Goal: Check status

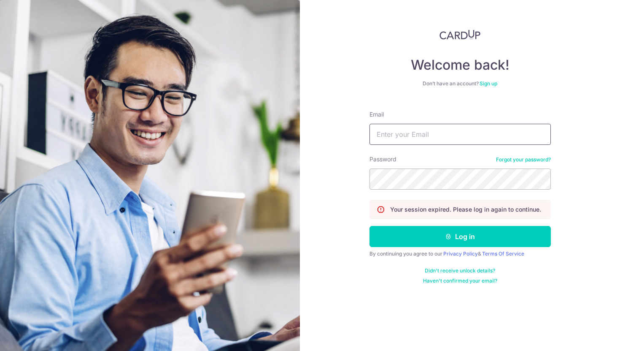
click at [430, 132] on input "Email" at bounding box center [460, 134] width 181 height 21
type input "sophia@thesophialabel.com"
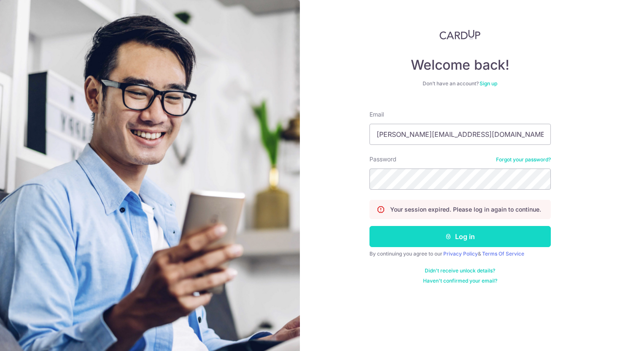
click at [442, 237] on button "Log in" at bounding box center [460, 236] width 181 height 21
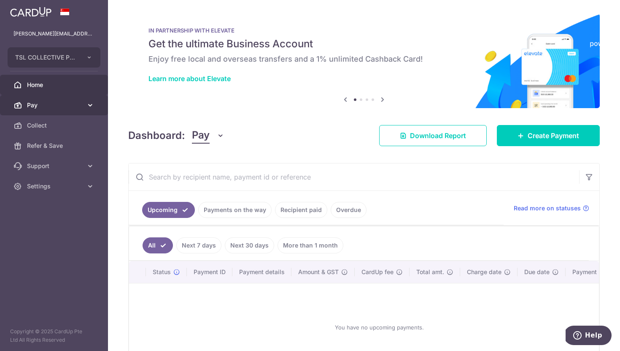
click at [63, 108] on span "Pay" at bounding box center [55, 105] width 56 height 8
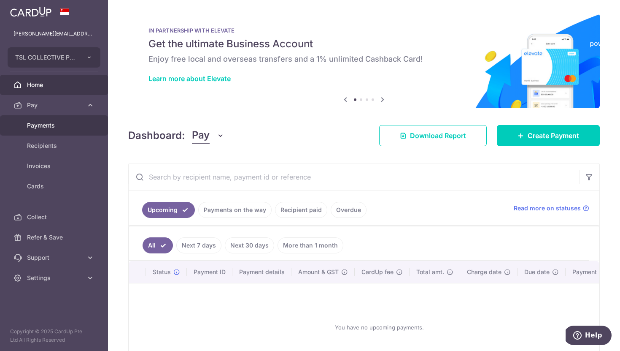
click at [51, 128] on span "Payments" at bounding box center [55, 125] width 56 height 8
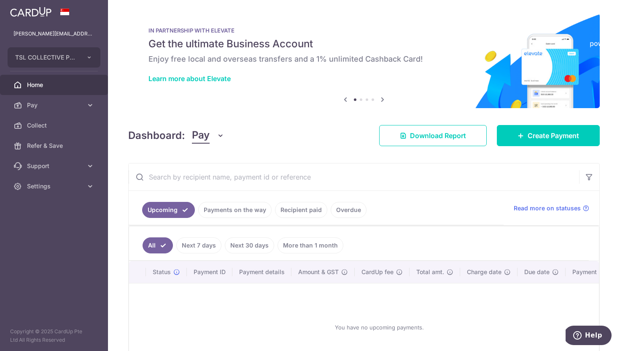
click at [232, 210] on link "Payments on the way" at bounding box center [234, 210] width 73 height 16
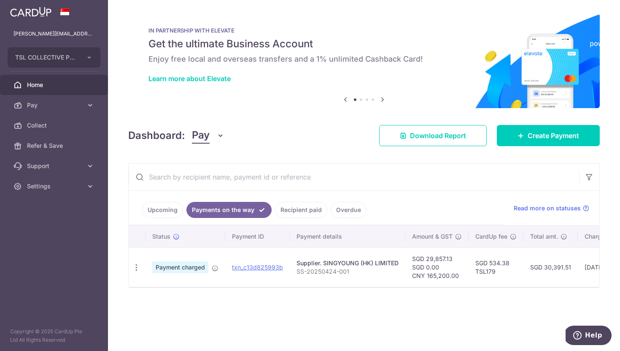
drag, startPoint x: 430, startPoint y: 292, endPoint x: 442, endPoint y: 292, distance: 11.8
click at [442, 292] on div "× Pause Schedule Pause all future payments in this series Pause just this one p…" at bounding box center [364, 175] width 512 height 351
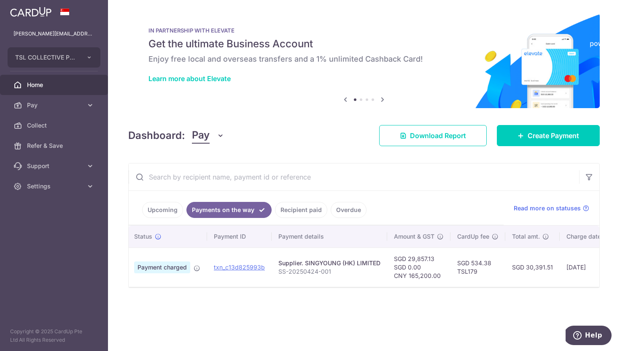
scroll to position [0, 19]
click at [255, 267] on link "txn_c13d825993b" at bounding box center [239, 266] width 51 height 7
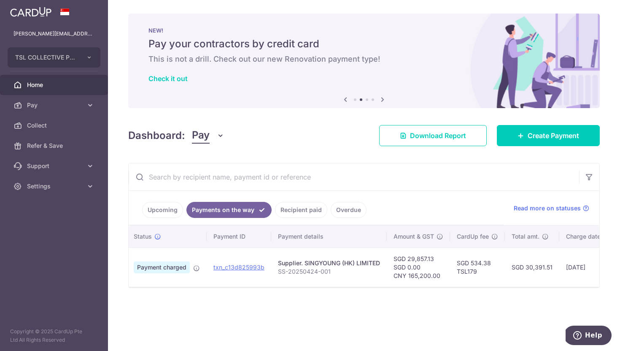
drag, startPoint x: 511, startPoint y: 268, endPoint x: 550, endPoint y: 270, distance: 39.7
click at [550, 270] on td "SGD 30,391.51" at bounding box center [532, 266] width 54 height 39
copy td "SGD 30,391.51"
